Goal: Transaction & Acquisition: Subscribe to service/newsletter

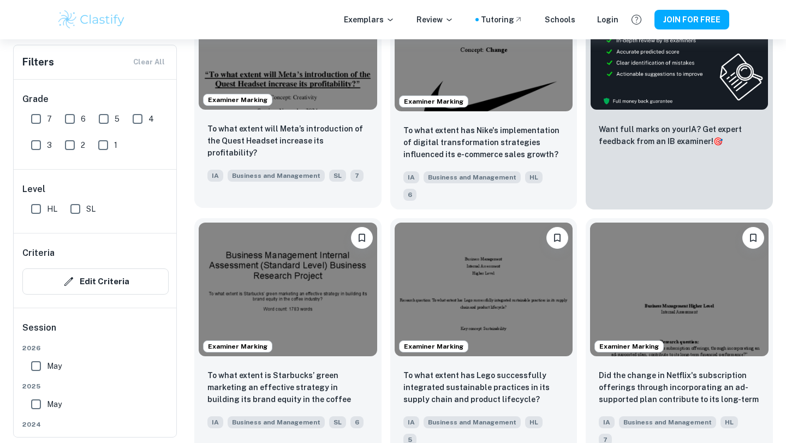
scroll to position [413, 0]
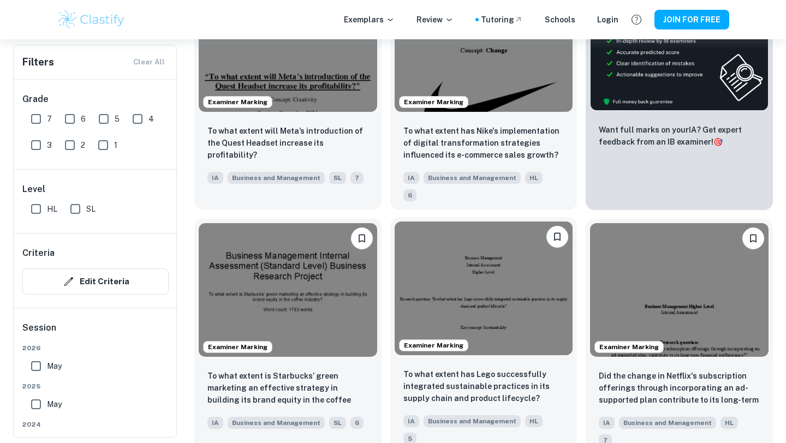
click at [475, 277] on img at bounding box center [484, 289] width 179 height 134
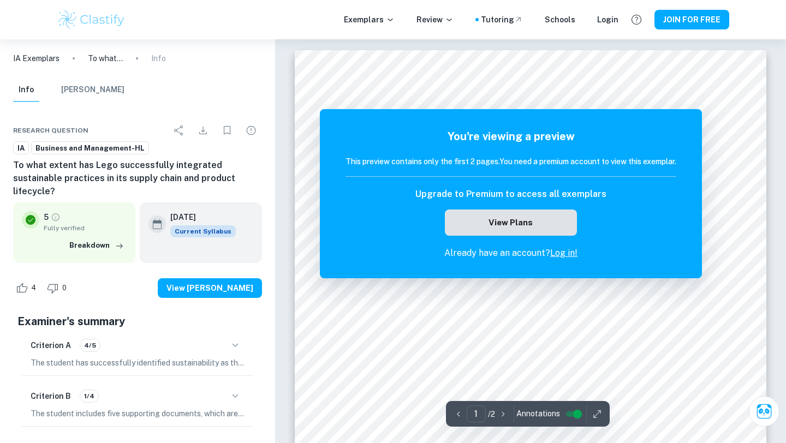
click at [512, 228] on button "View Plans" at bounding box center [511, 223] width 132 height 26
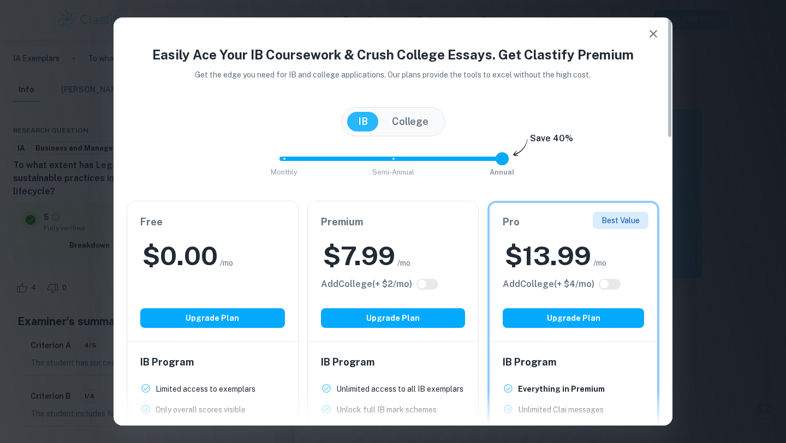
click at [652, 31] on icon "button" at bounding box center [653, 33] width 13 height 13
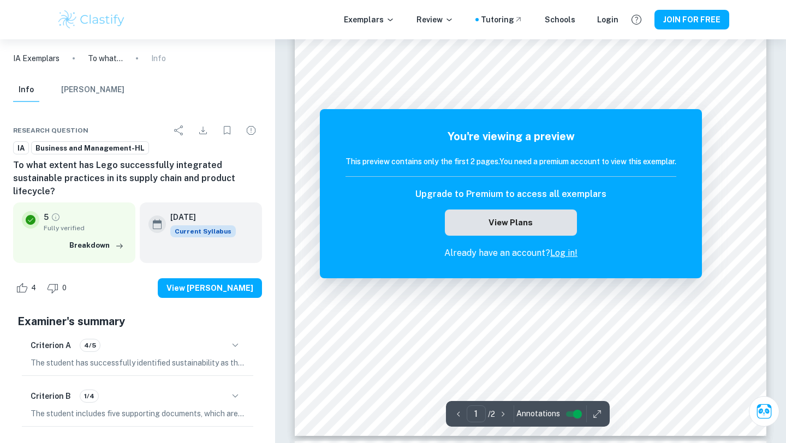
scroll to position [259, 0]
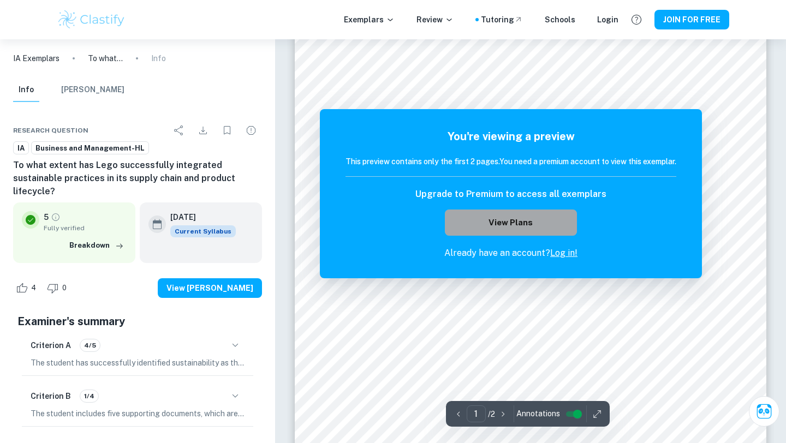
click at [543, 226] on button "View Plans" at bounding box center [511, 223] width 132 height 26
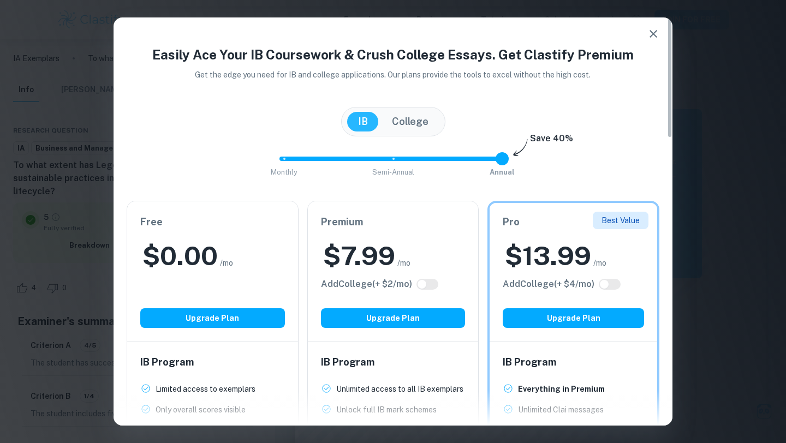
click at [173, 306] on div "Free $ 0.00 /mo Add College (+ $ 2 /mo) Upgrade Plan" at bounding box center [212, 271] width 171 height 140
click at [214, 266] on h2 "$ 0.00" at bounding box center [180, 256] width 75 height 35
click at [176, 349] on div "IB Program Limited access to exemplars New! Only overall scores visible New! Fu…" at bounding box center [212, 437] width 171 height 191
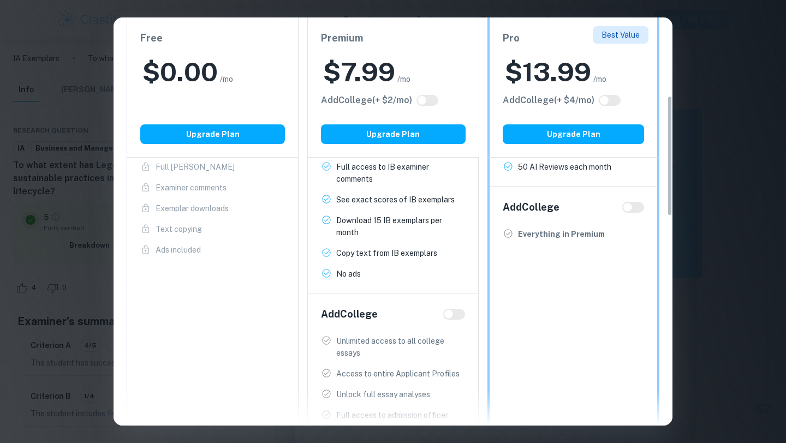
click at [190, 315] on div "Free $ 0.00 /mo Add College (+ $ 2 /mo) Upgrade Plan IB Program Limited access …" at bounding box center [213, 213] width 172 height 551
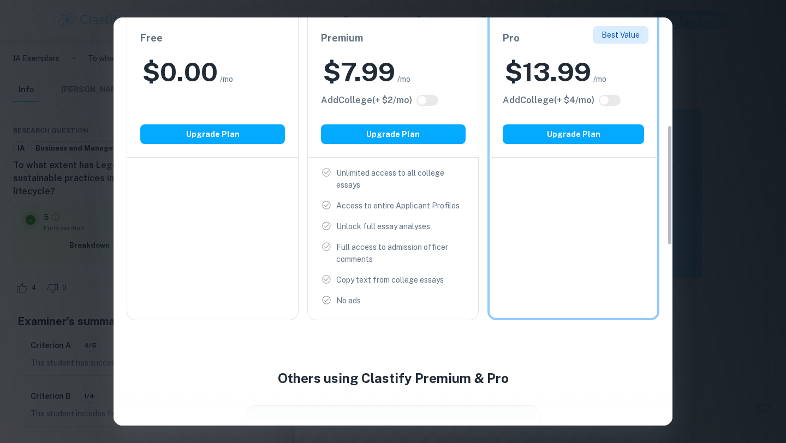
scroll to position [516, 0]
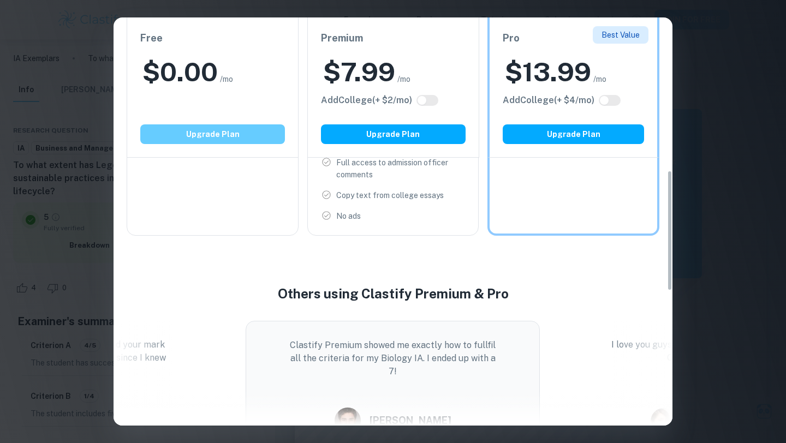
click at [219, 138] on button "Upgrade Plan" at bounding box center [212, 134] width 145 height 20
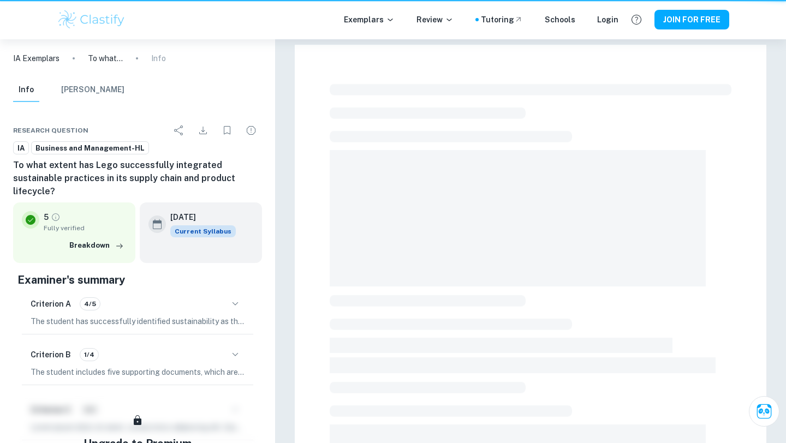
scroll to position [259, 0]
